Goal: Task Accomplishment & Management: Manage account settings

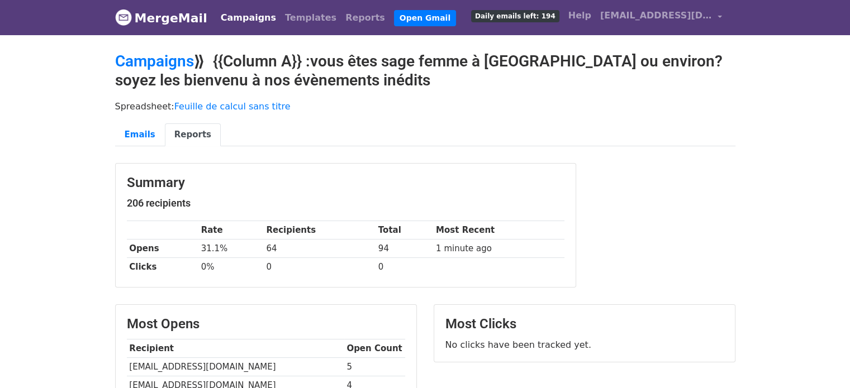
scroll to position [339, 0]
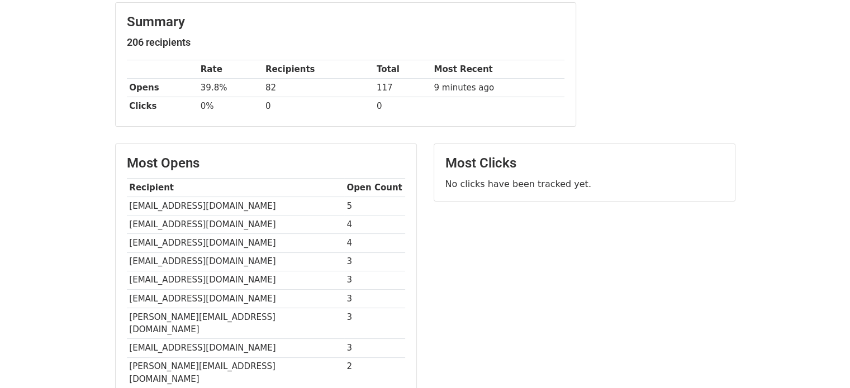
scroll to position [167, 0]
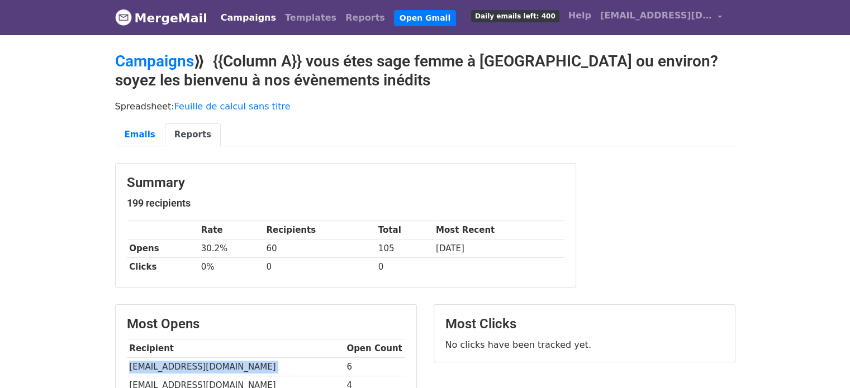
click at [237, 13] on link "Campaigns" at bounding box center [248, 18] width 64 height 22
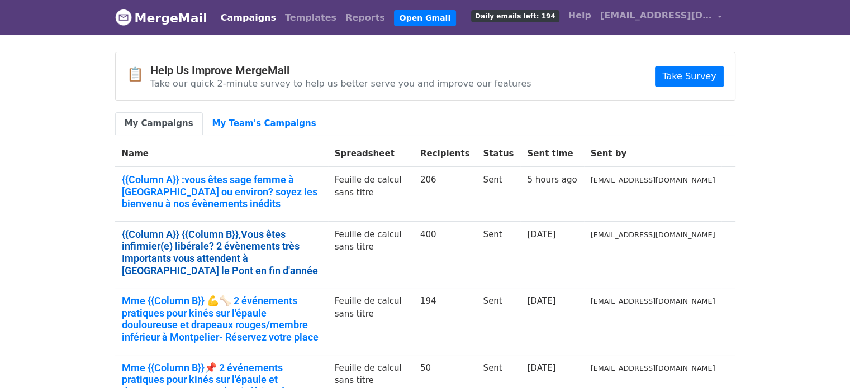
click at [321, 229] on link "{{Column A}} {{Column B}},Vous êtes infirmier(e) libérale? 2 évènements très Im…" at bounding box center [221, 253] width 199 height 48
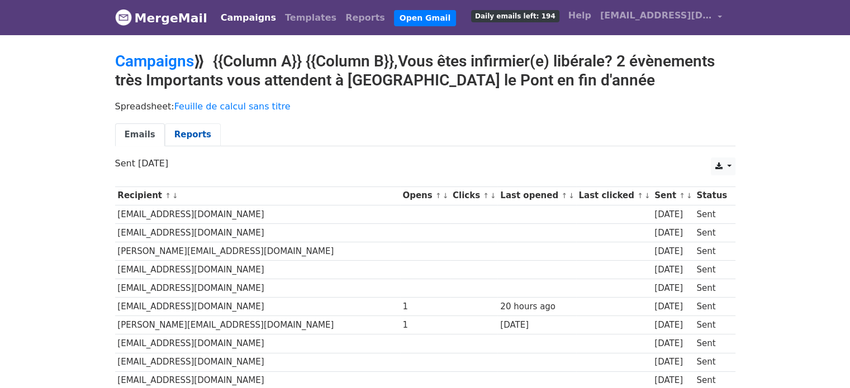
click at [182, 129] on link "Reports" at bounding box center [193, 134] width 56 height 23
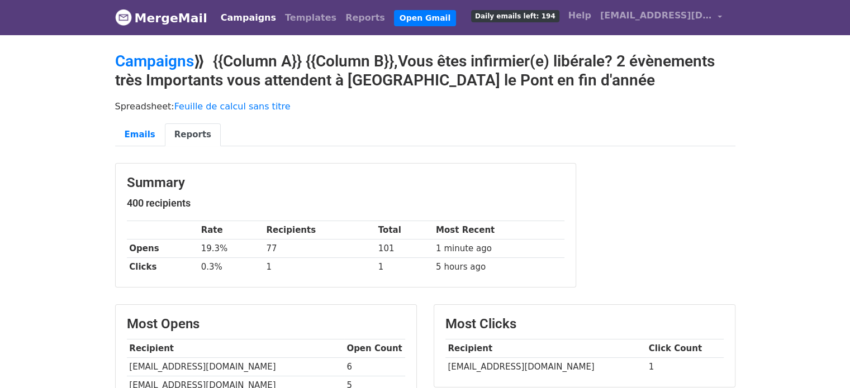
click at [498, 365] on td "katia.unimon@gmail.com" at bounding box center [545, 367] width 201 height 18
copy tr "katia.unimon@gmail.com"
click at [151, 140] on link "Emails" at bounding box center [140, 134] width 50 height 23
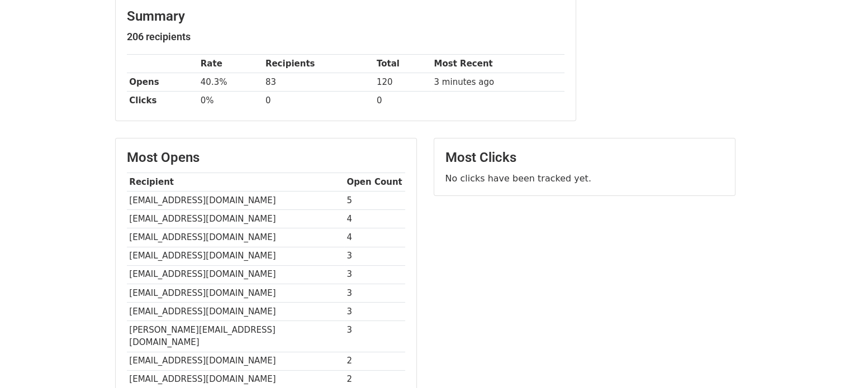
click at [90, 89] on body "MergeMail Campaigns Templates Reports Open Gmail Daily emails left: 194 Help cl…" at bounding box center [425, 181] width 850 height 697
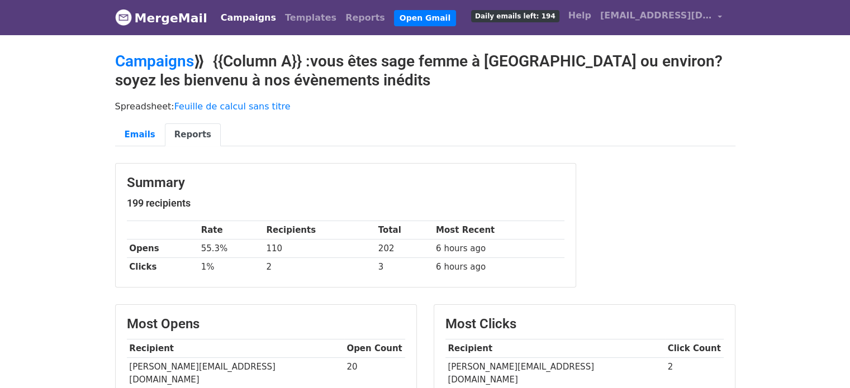
click at [249, 15] on link "Campaigns" at bounding box center [248, 18] width 64 height 22
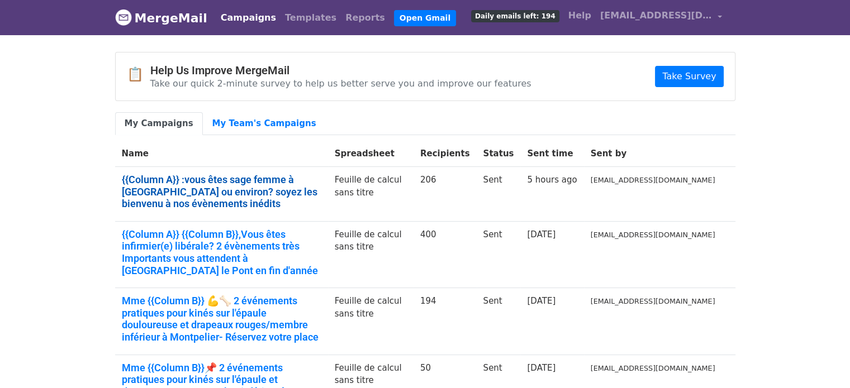
click at [320, 178] on link "{{Column A}} :vous êtes sage femme à Marseille ou environ? soyez les bienvenu à…" at bounding box center [221, 192] width 199 height 36
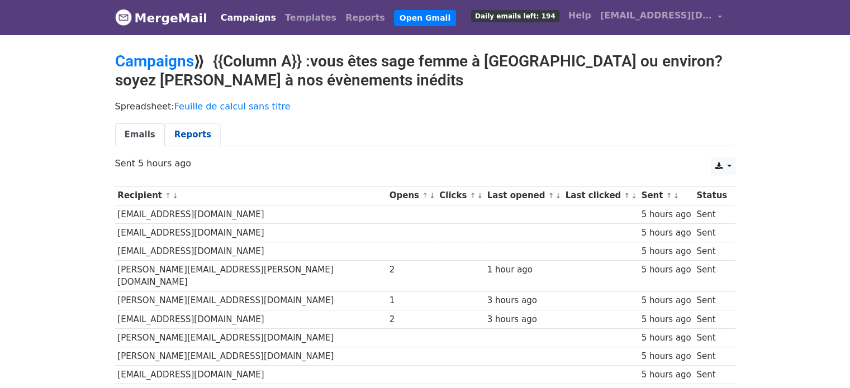
click at [182, 127] on link "Reports" at bounding box center [193, 134] width 56 height 23
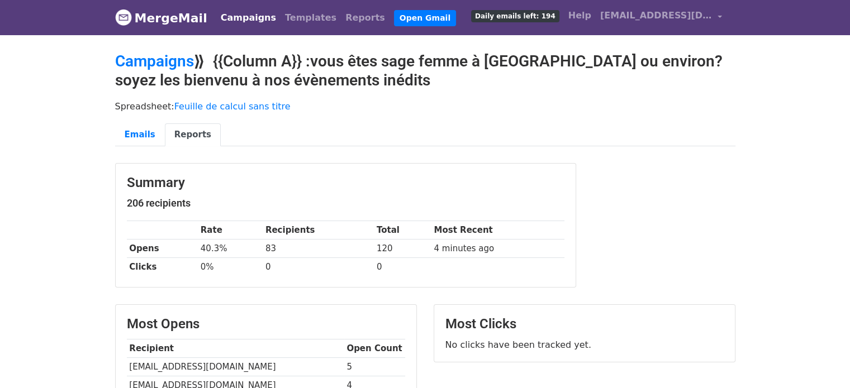
click at [252, 20] on link "Campaigns" at bounding box center [248, 18] width 64 height 22
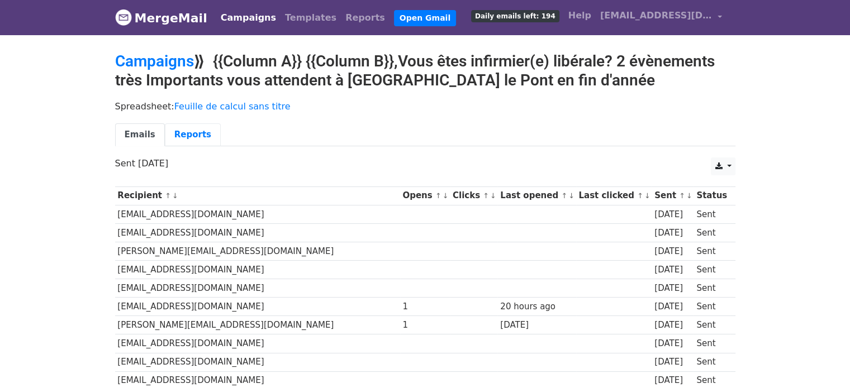
click at [192, 136] on link "Reports" at bounding box center [193, 134] width 56 height 23
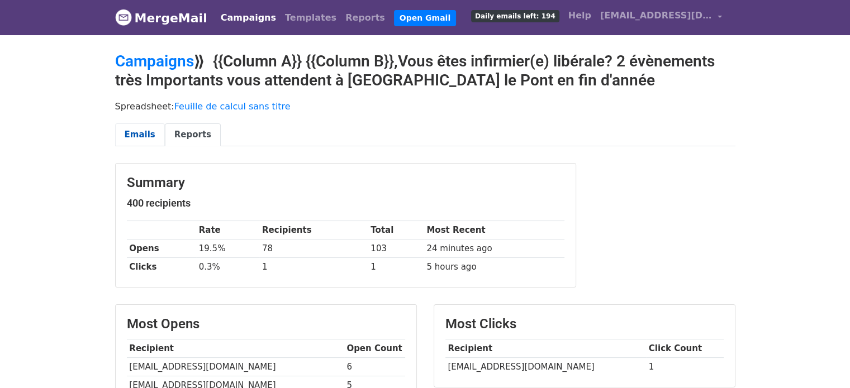
click at [127, 132] on link "Emails" at bounding box center [140, 134] width 50 height 23
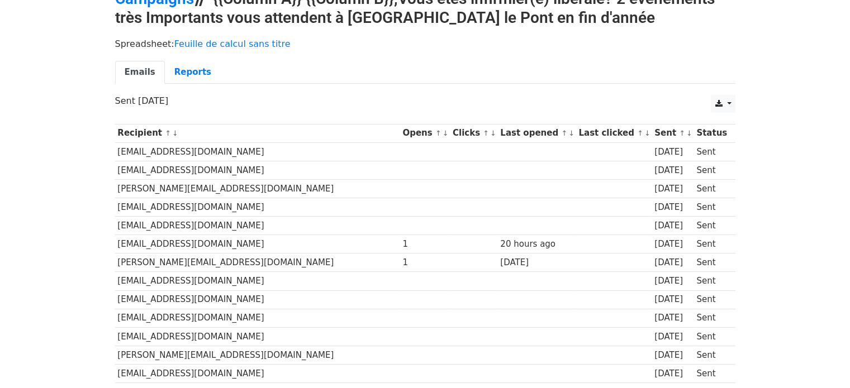
scroll to position [91, 0]
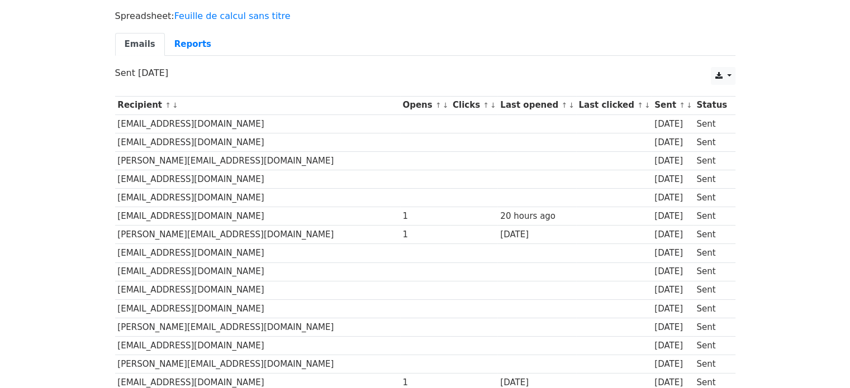
click at [187, 120] on td "aurelie.glehello@gmail.com" at bounding box center [257, 124] width 285 height 18
copy tr "aurelie.glehello@gmail.com"
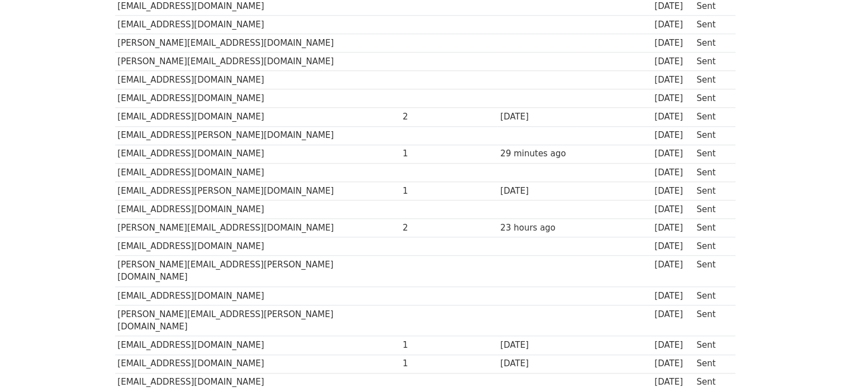
scroll to position [0, 0]
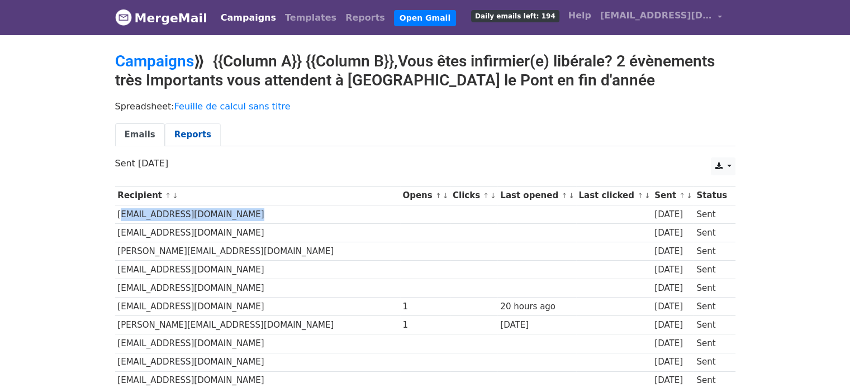
click at [173, 134] on link "Reports" at bounding box center [193, 134] width 56 height 23
